Goal: Transaction & Acquisition: Purchase product/service

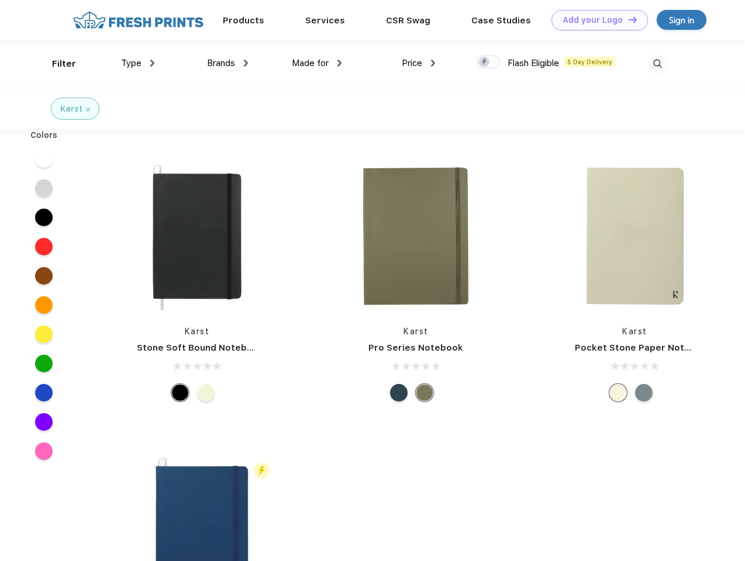
click at [595, 20] on link "Add your Logo Design Tool" at bounding box center [599, 20] width 96 height 20
click at [0, 0] on div "Design Tool" at bounding box center [0, 0] width 0 height 0
click at [627, 19] on link "Add your Logo Design Tool" at bounding box center [599, 20] width 96 height 20
click at [56, 64] on div "Filter" at bounding box center [64, 63] width 24 height 13
click at [138, 63] on span "Type" at bounding box center [131, 63] width 20 height 11
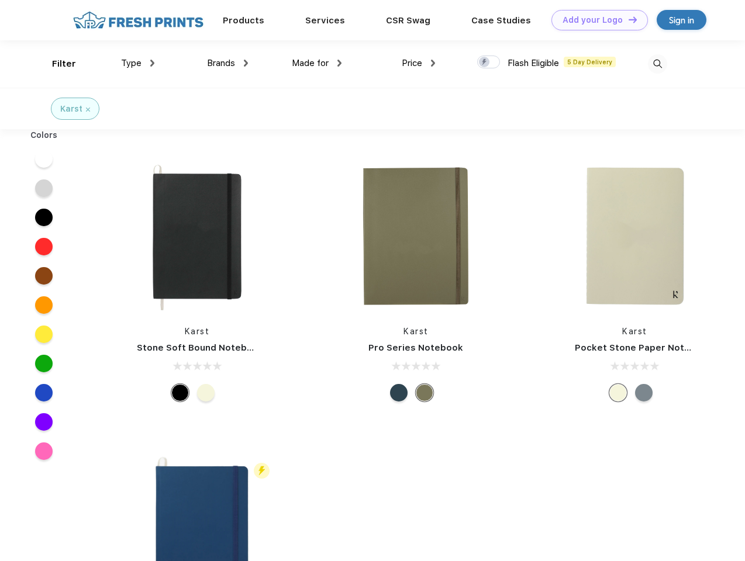
click at [227, 63] on span "Brands" at bounding box center [221, 63] width 28 height 11
click at [317, 63] on span "Made for" at bounding box center [310, 63] width 37 height 11
click at [419, 63] on span "Price" at bounding box center [412, 63] width 20 height 11
click at [489, 63] on div at bounding box center [488, 62] width 23 height 13
click at [485, 63] on input "checkbox" at bounding box center [481, 59] width 8 height 8
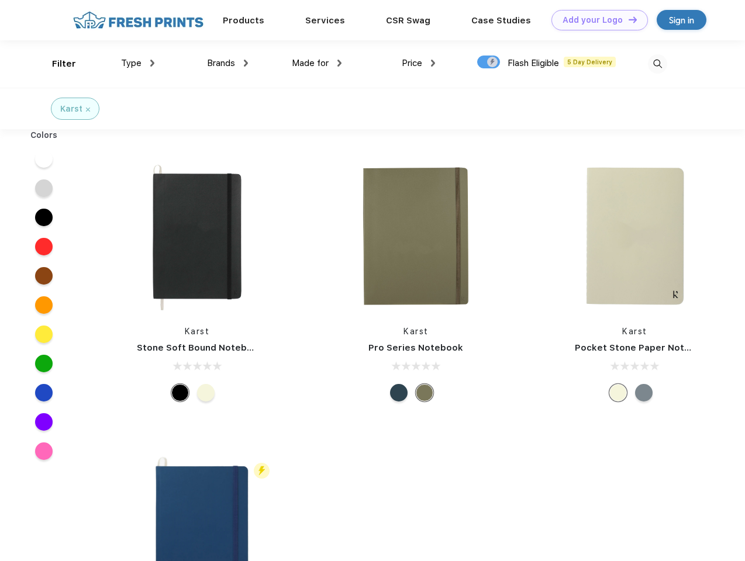
click at [657, 64] on img at bounding box center [657, 63] width 19 height 19
